Goal: Task Accomplishment & Management: Complete application form

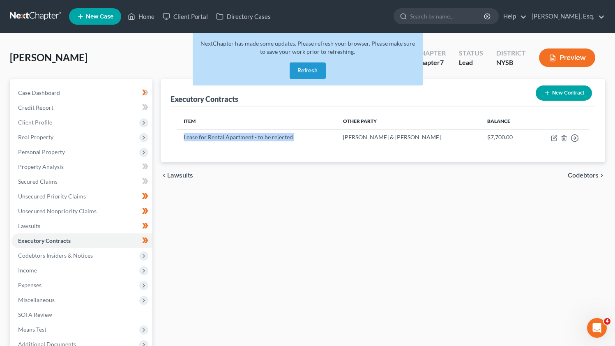
scroll to position [563, 0]
click at [35, 315] on span "SOFA Review" at bounding box center [35, 314] width 34 height 7
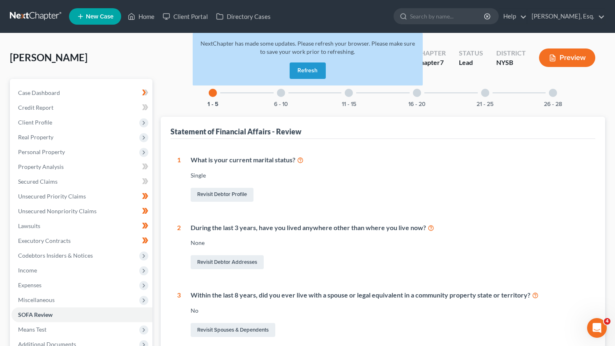
click at [284, 96] on div "6 - 10" at bounding box center [281, 93] width 28 height 28
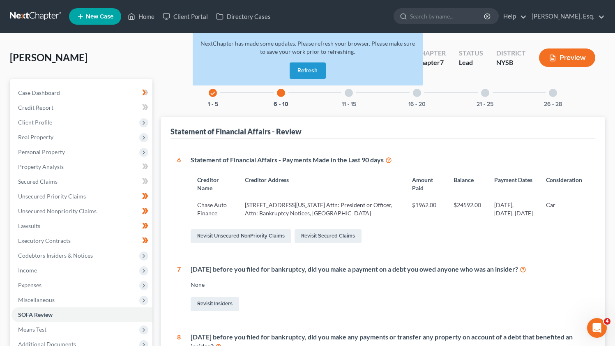
click at [214, 95] on icon "check" at bounding box center [213, 93] width 6 height 6
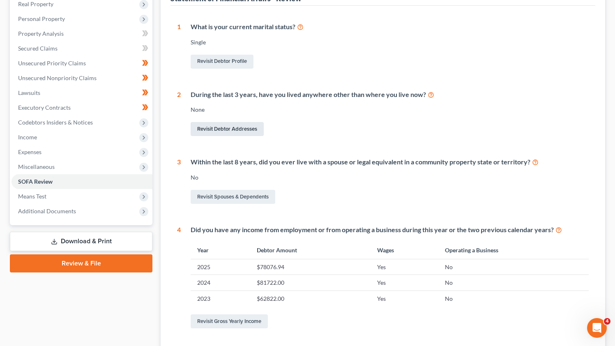
click at [237, 124] on link "Revisit Debtor Addresses" at bounding box center [227, 129] width 73 height 14
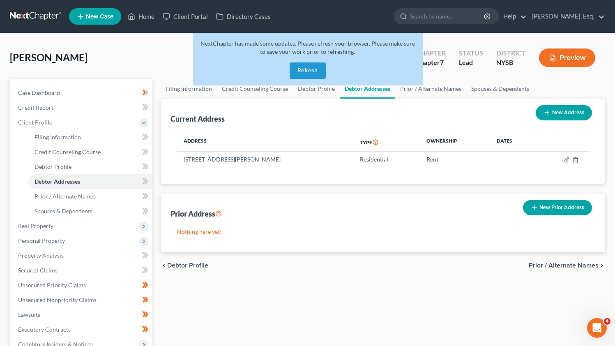
click at [561, 212] on button "New Prior Address" at bounding box center [557, 207] width 69 height 15
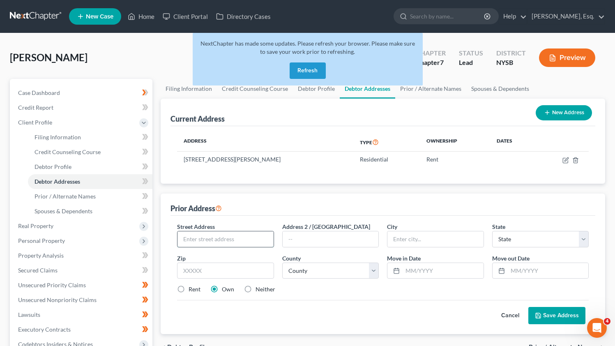
click at [239, 235] on input "text" at bounding box center [225, 239] width 96 height 16
paste input "157B Teatown Road, Croton on Hudson, NY"
drag, startPoint x: 256, startPoint y: 235, endPoint x: 283, endPoint y: 247, distance: 29.2
click at [283, 247] on div "Street Address * 157B Teatown Road, Croton on Hudson, NY Address 2 / PO Box Cit…" at bounding box center [383, 261] width 420 height 78
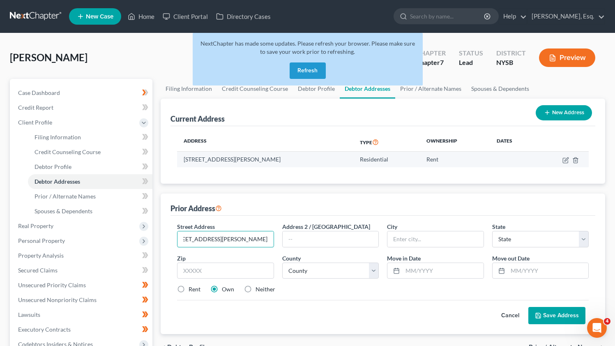
type input "157B Teatown Road, Croton on Hudson, NY"
click at [296, 157] on td "[STREET_ADDRESS][PERSON_NAME]" at bounding box center [265, 160] width 176 height 16
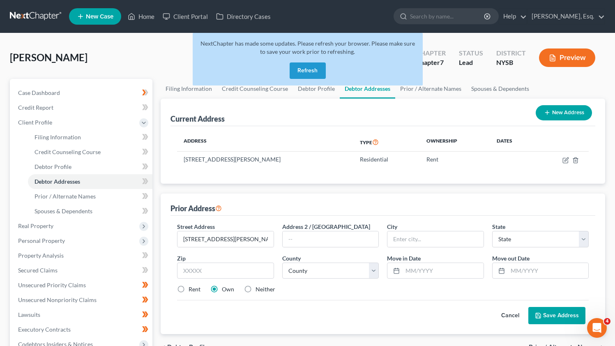
copy td "10520"
click at [230, 274] on input "text" at bounding box center [225, 270] width 97 height 16
paste input "10520"
type input "10520"
type input "Croton On Hudson"
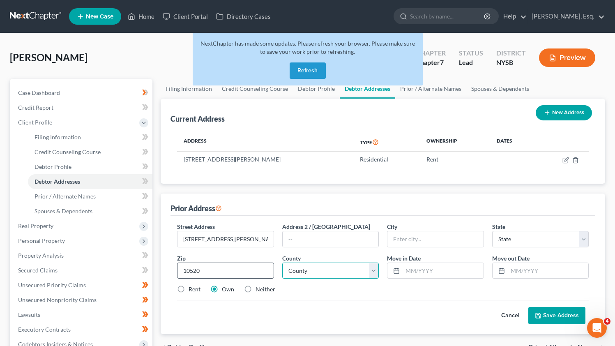
select select "35"
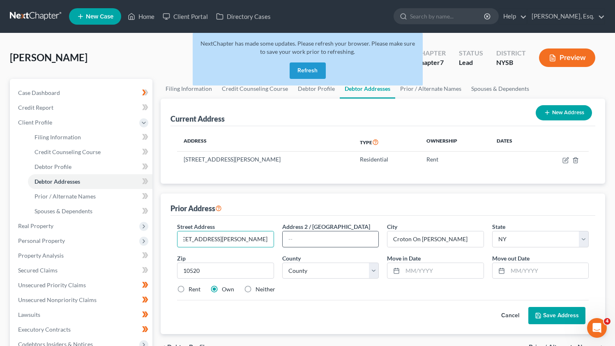
drag, startPoint x: 237, startPoint y: 239, endPoint x: 323, endPoint y: 241, distance: 86.7
click at [323, 241] on div "Street Address * 157B Teatown Road, Croton on Hudson, NY Address 2 / PO Box Cit…" at bounding box center [383, 261] width 420 height 78
type input "157B Teatown Road"
click at [374, 270] on select "County Albany County Allegany County Bronx County Broome County Cattaraugus Cou…" at bounding box center [330, 270] width 97 height 16
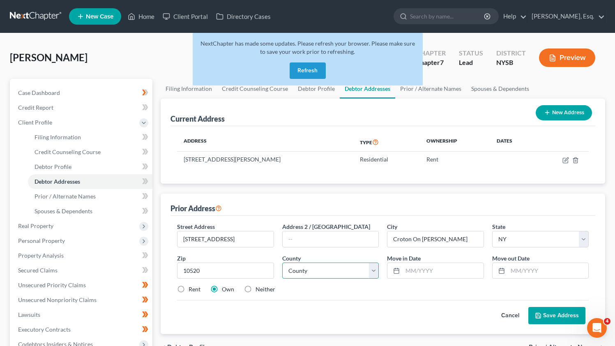
select select "59"
click at [282, 262] on select "County Albany County Allegany County Bronx County Broome County Cattaraugus Cou…" at bounding box center [330, 270] width 97 height 16
click at [409, 269] on input "text" at bounding box center [442, 271] width 80 height 16
type input "12/2022"
click at [515, 269] on input "text" at bounding box center [548, 271] width 80 height 16
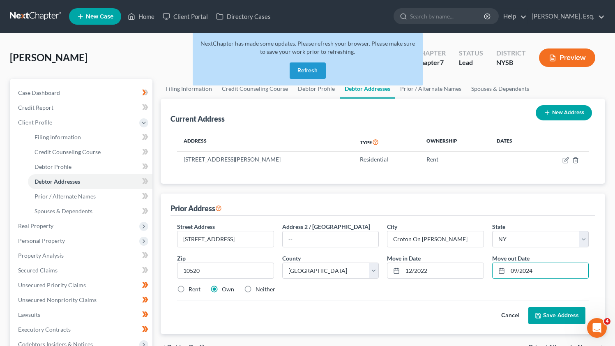
type input "09/2024"
click at [552, 317] on button "Save Address" at bounding box center [556, 315] width 57 height 17
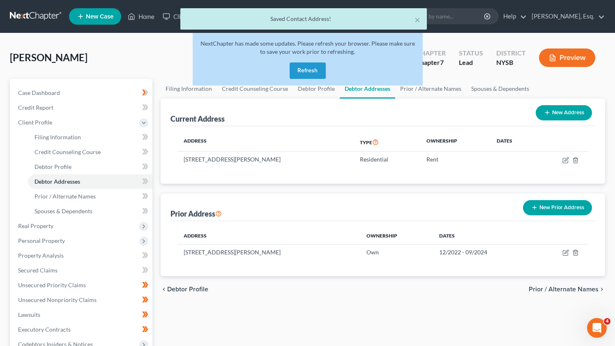
click at [301, 70] on button "Refresh" at bounding box center [308, 70] width 36 height 16
